Goal: Information Seeking & Learning: Learn about a topic

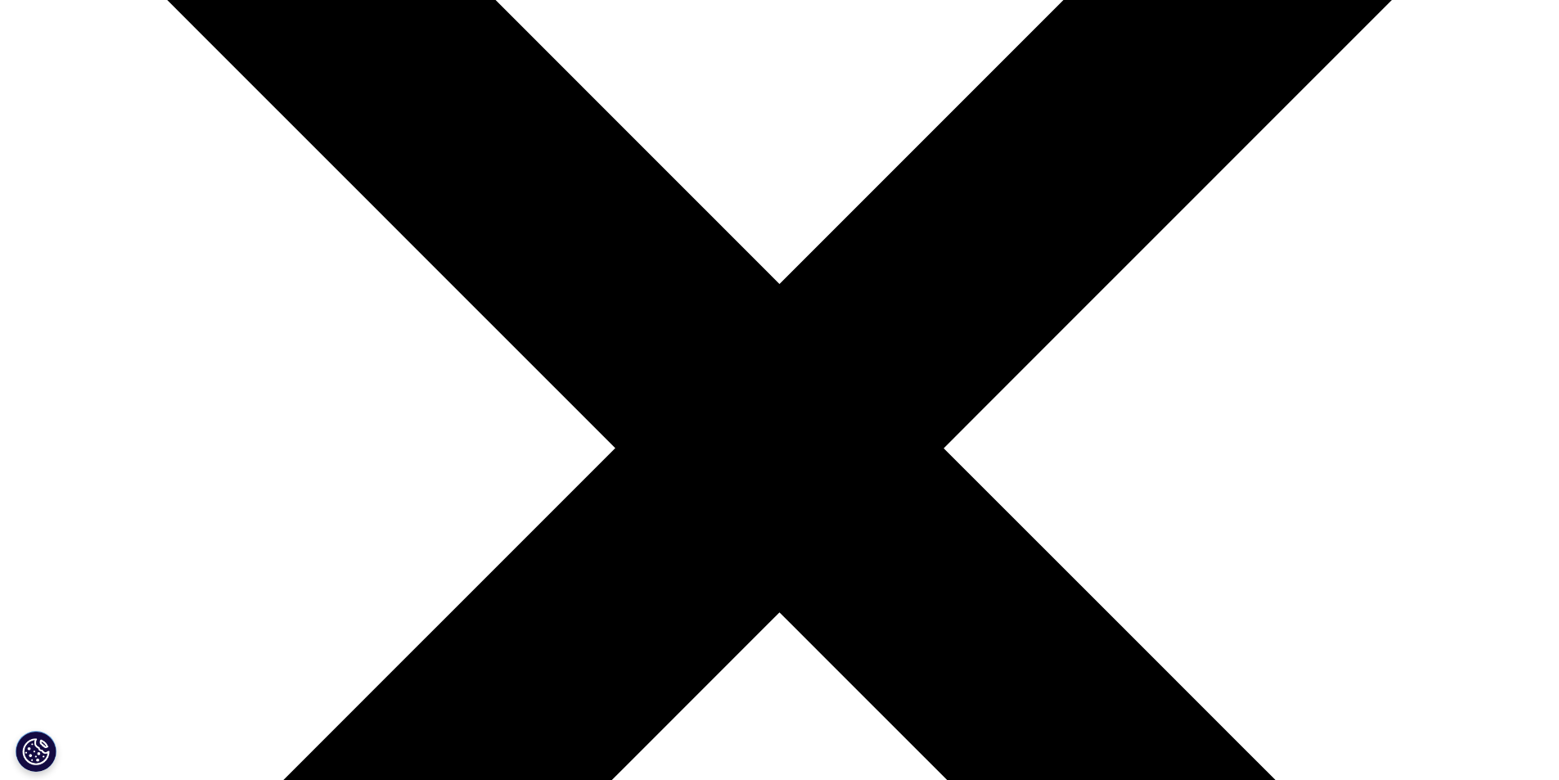
scroll to position [185, 0]
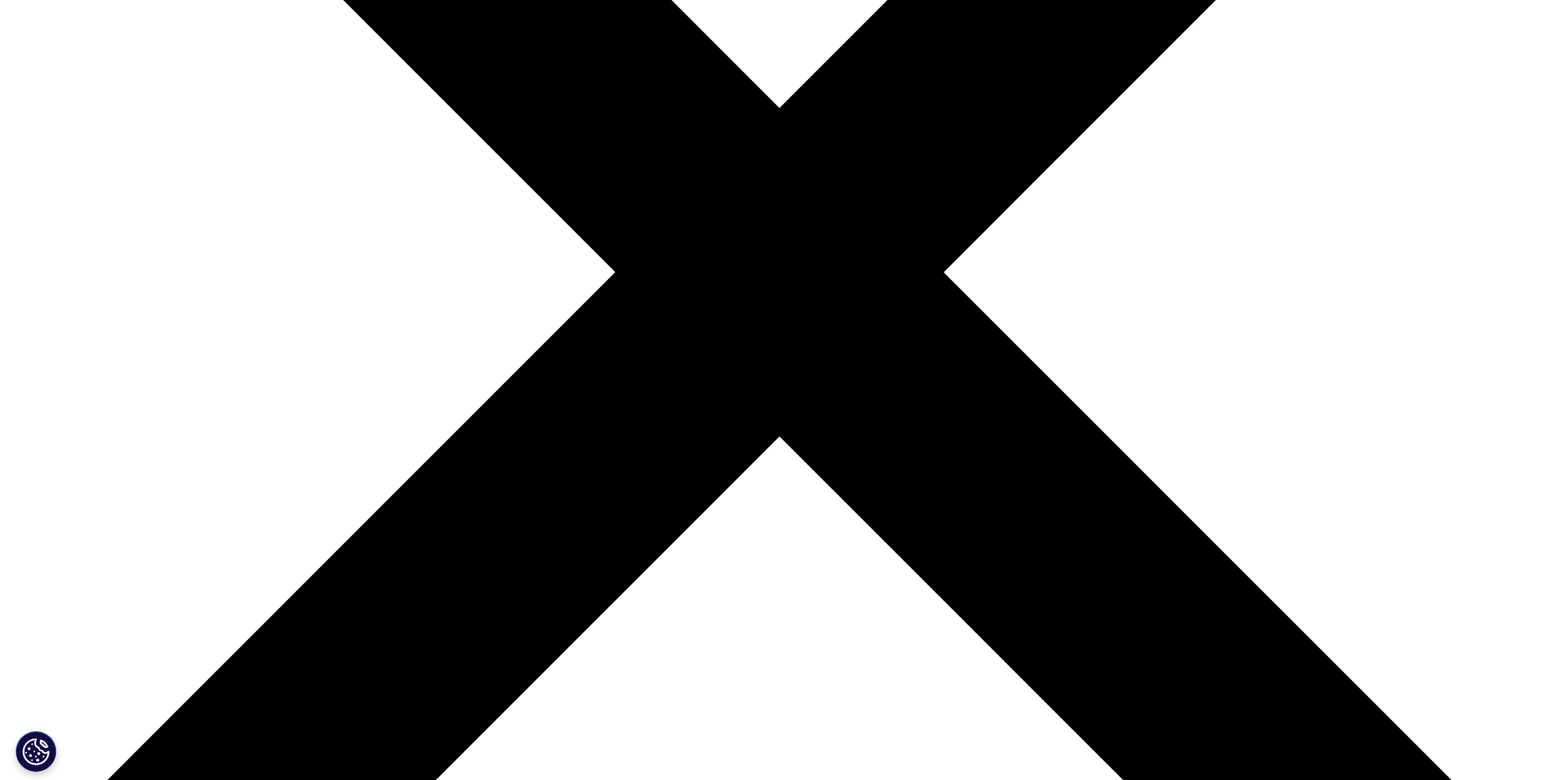
scroll to position [545, 0]
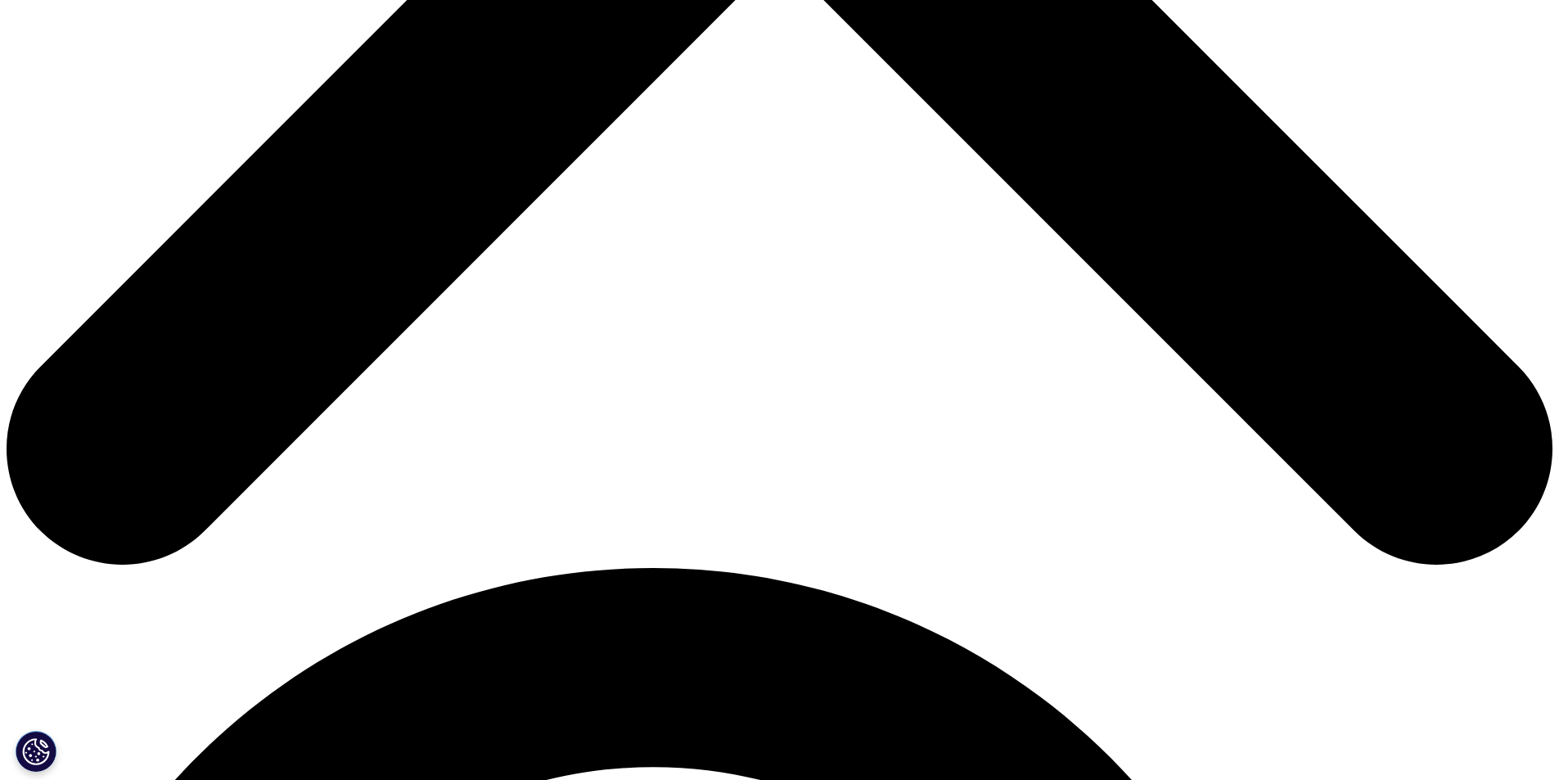
scroll to position [1005, 0]
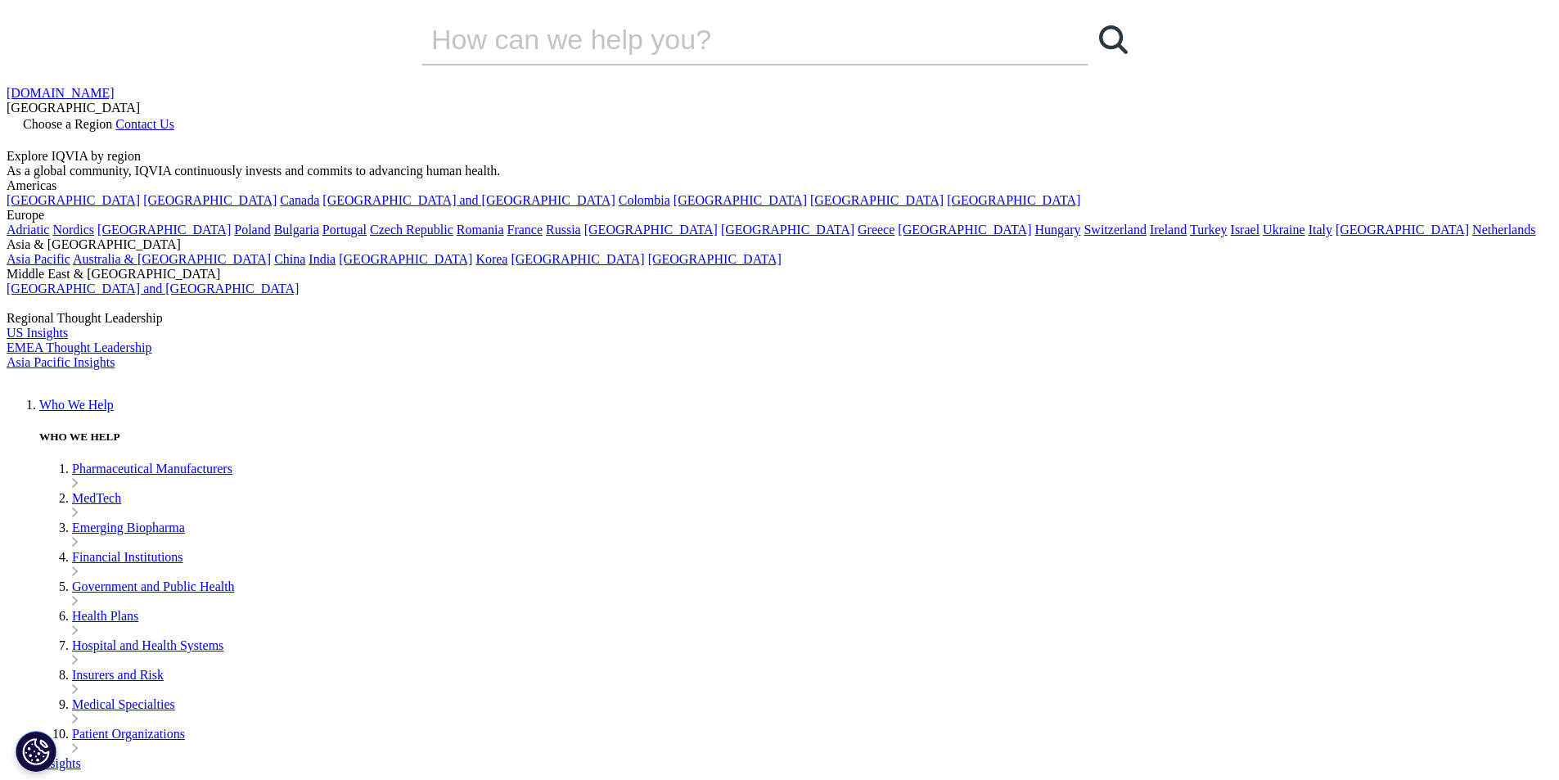
drag, startPoint x: 1571, startPoint y: 165, endPoint x: 1517, endPoint y: 134, distance: 61.6
